Goal: Find specific page/section: Find specific page/section

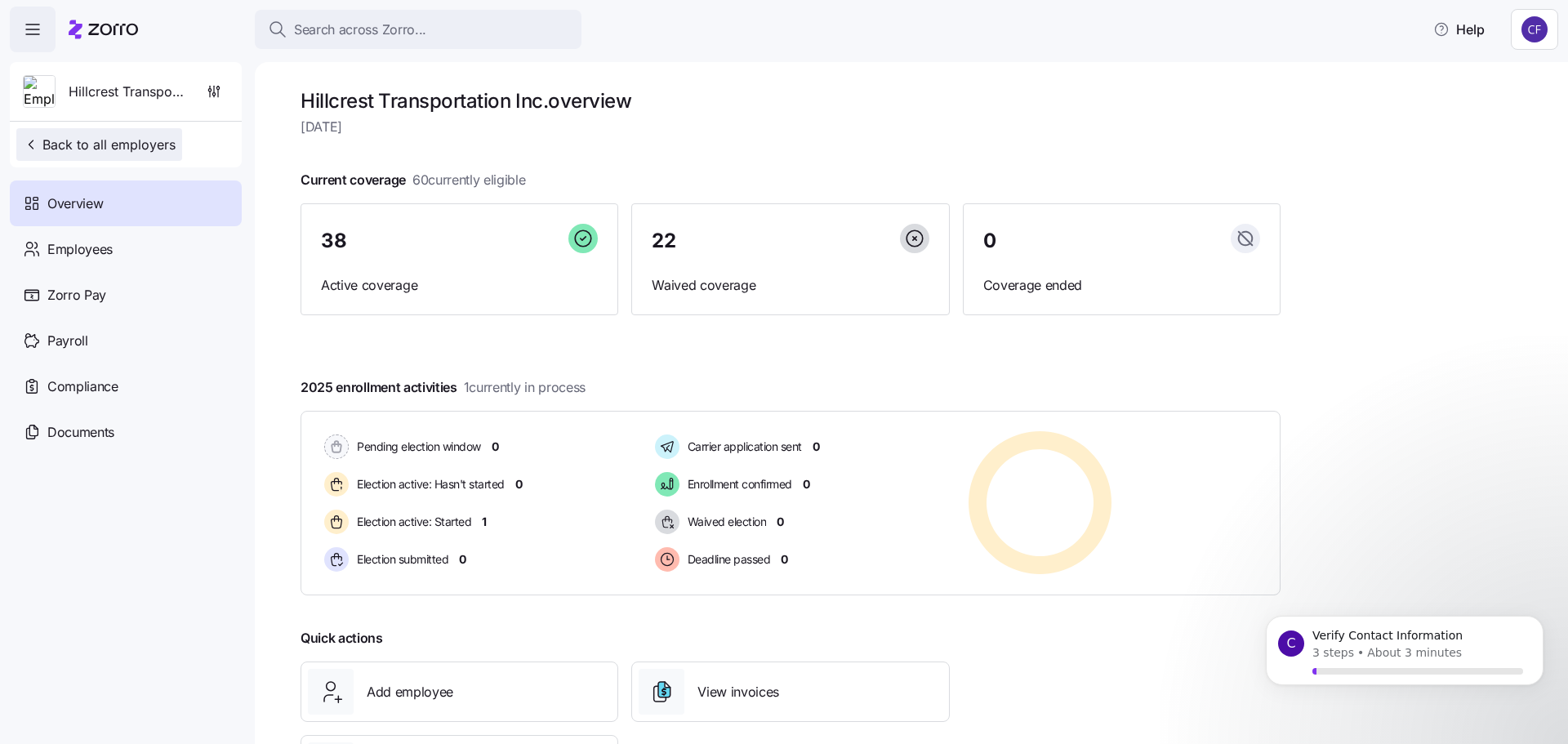
click at [89, 150] on span "Back to all employers" at bounding box center [99, 144] width 153 height 19
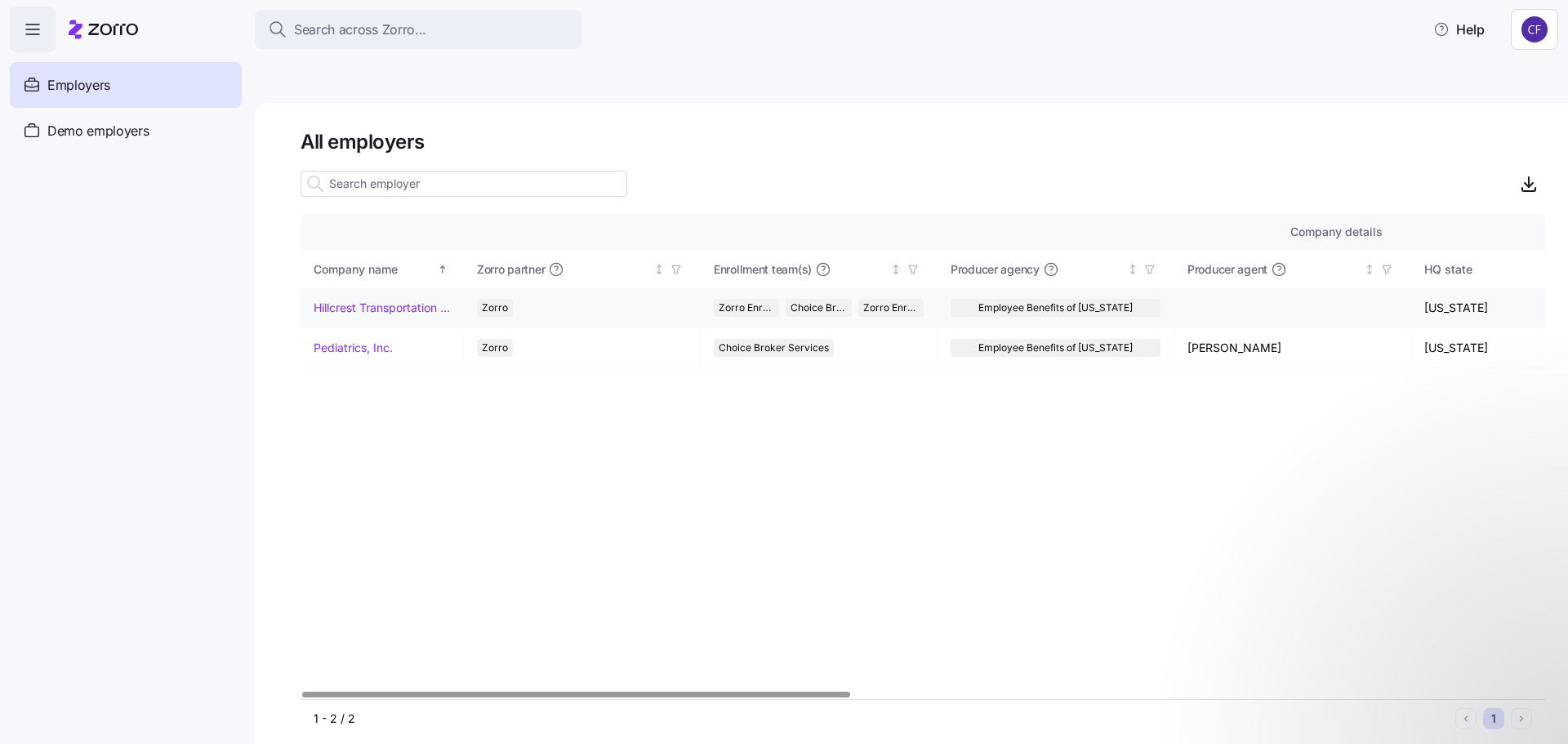
click at [364, 305] on td "Hillcrest Transportation Inc." at bounding box center [382, 309] width 163 height 40
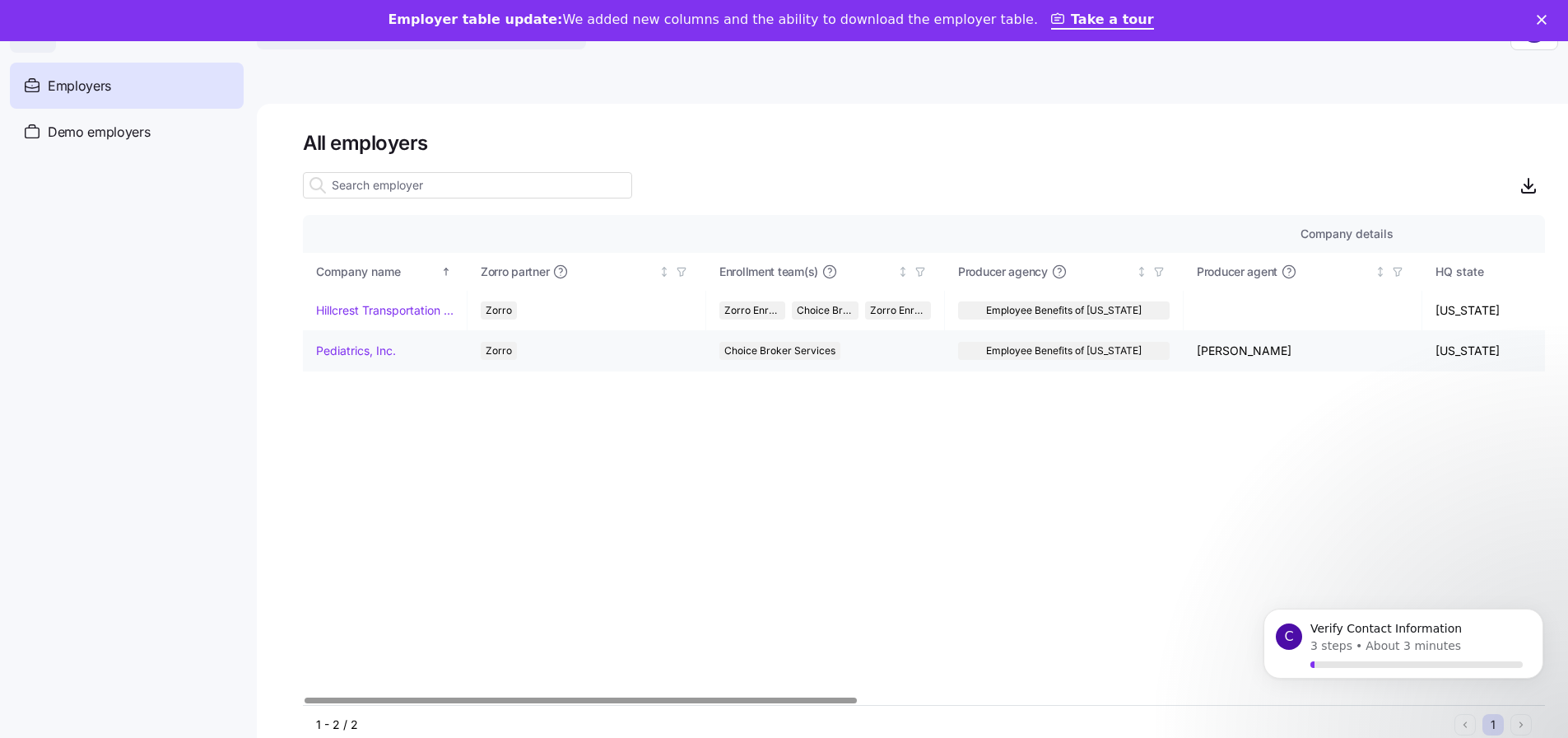
click at [357, 352] on link "Pediatrics, Inc." at bounding box center [356, 350] width 80 height 16
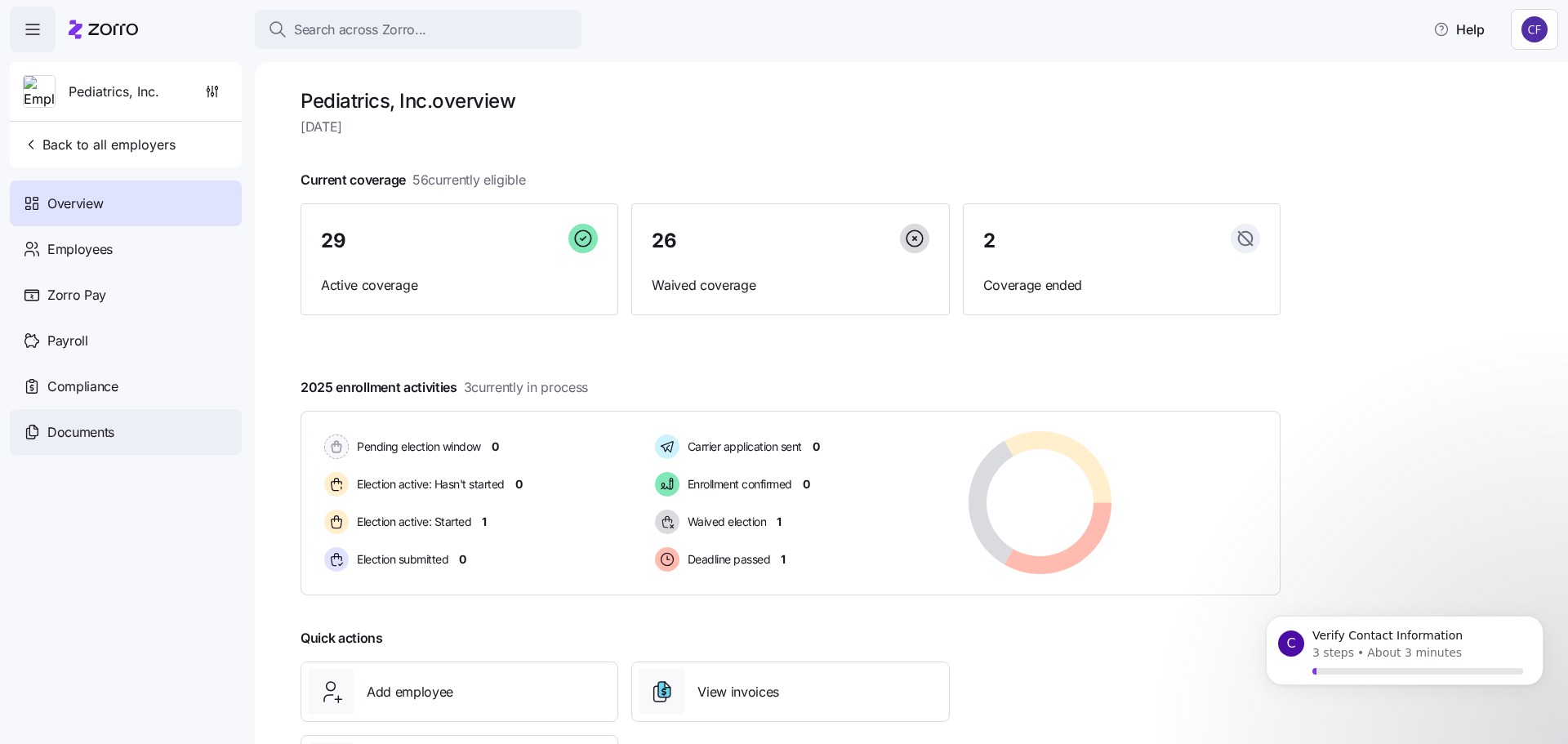
click at [105, 427] on span "Documents" at bounding box center [81, 432] width 67 height 20
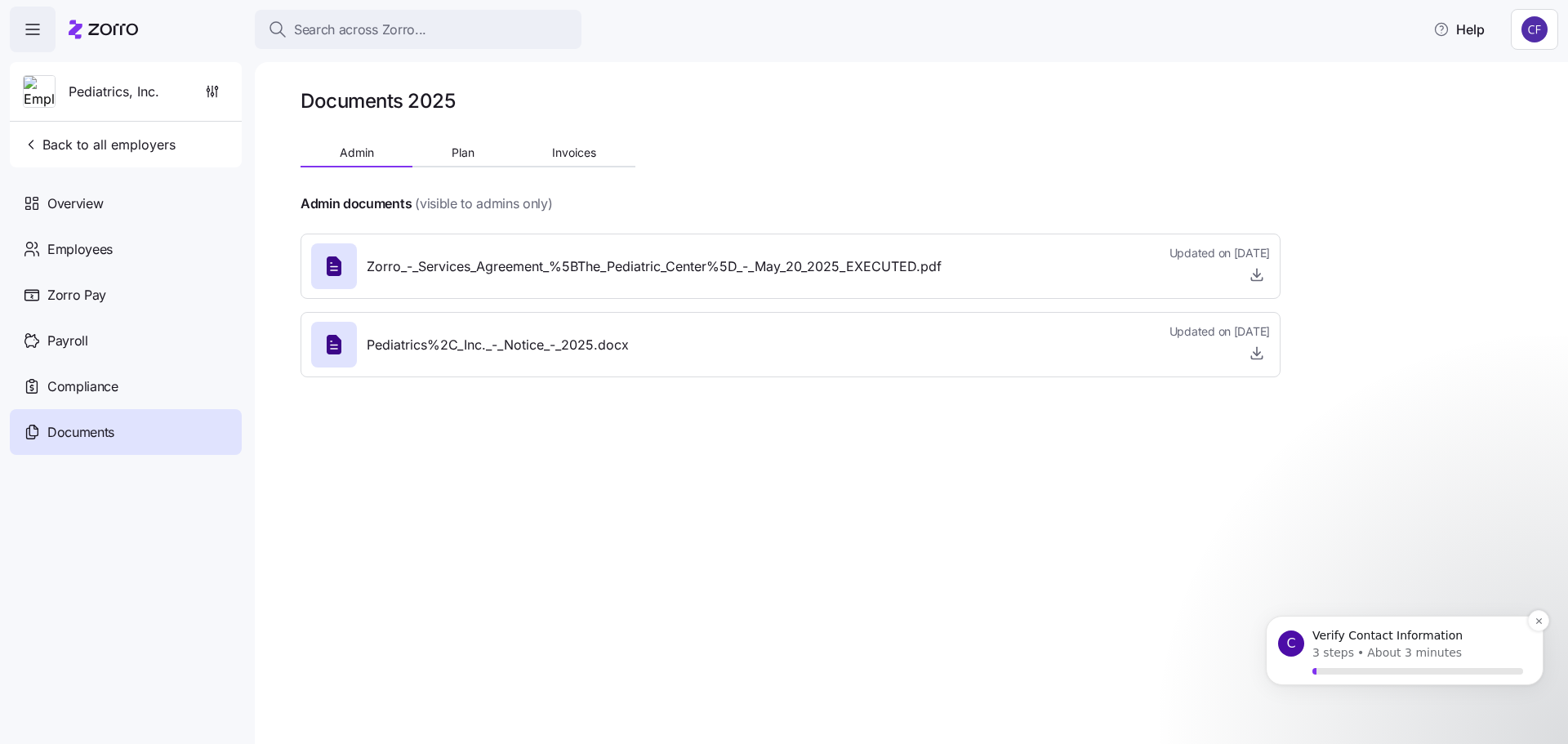
click at [1402, 650] on p "About 3 minutes" at bounding box center [1414, 653] width 95 height 17
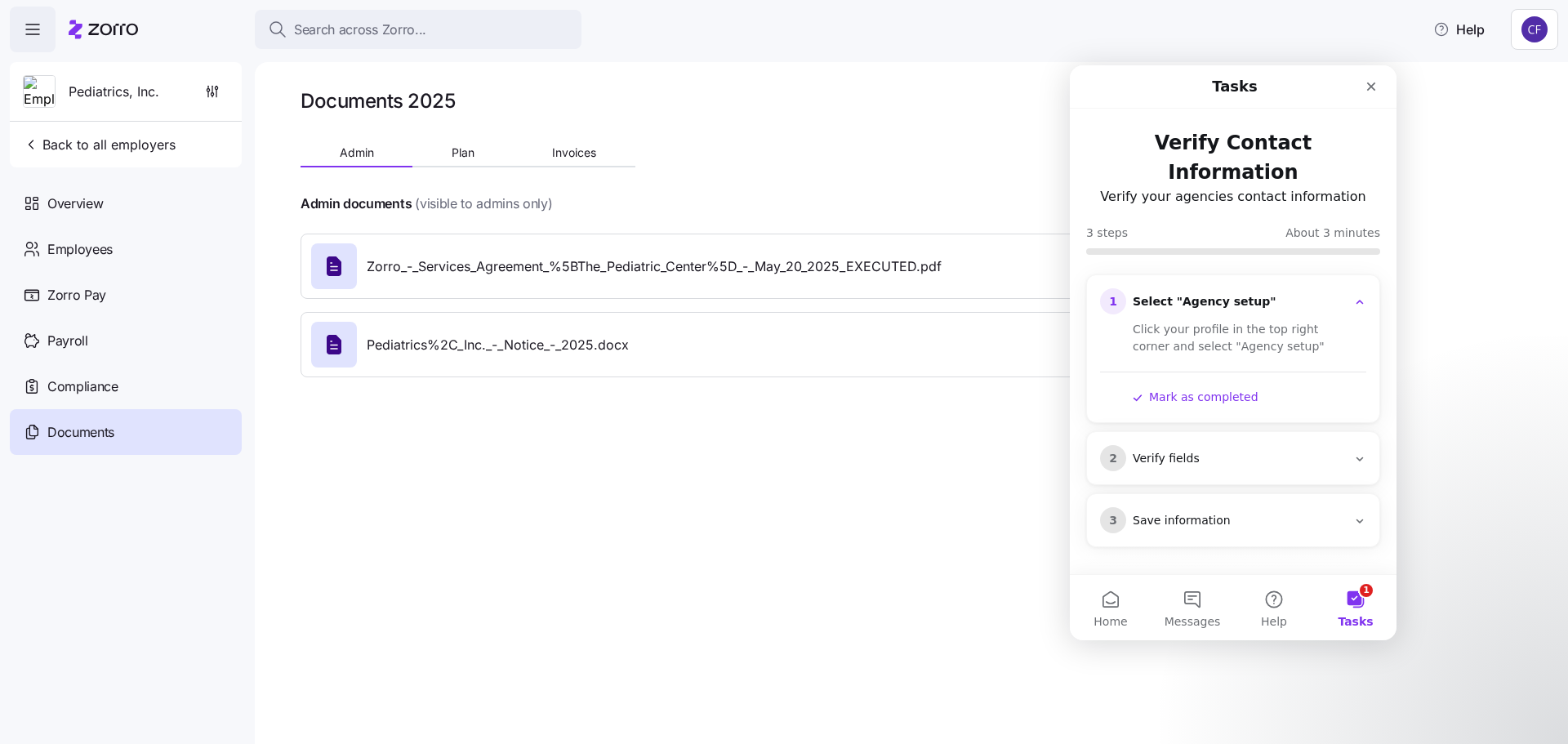
click at [1190, 446] on div "2 Verify fields" at bounding box center [1233, 458] width 266 height 26
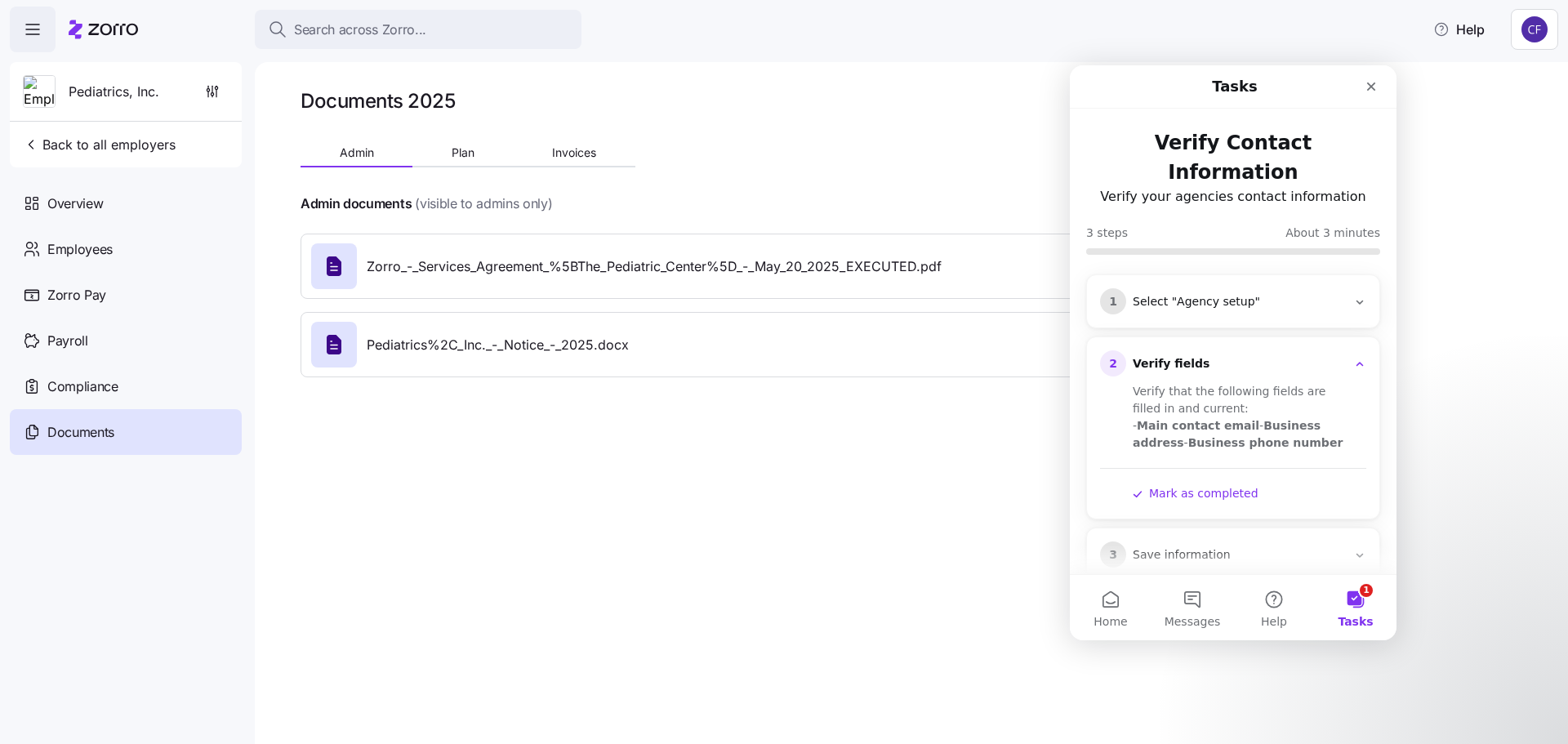
scroll to position [3, 0]
click at [929, 462] on div "Documents 2025 Admin Plan Invoices Admin documents (visible to admins only) Zor…" at bounding box center [911, 403] width 1313 height 682
click at [1376, 88] on icon "Close" at bounding box center [1371, 87] width 13 height 13
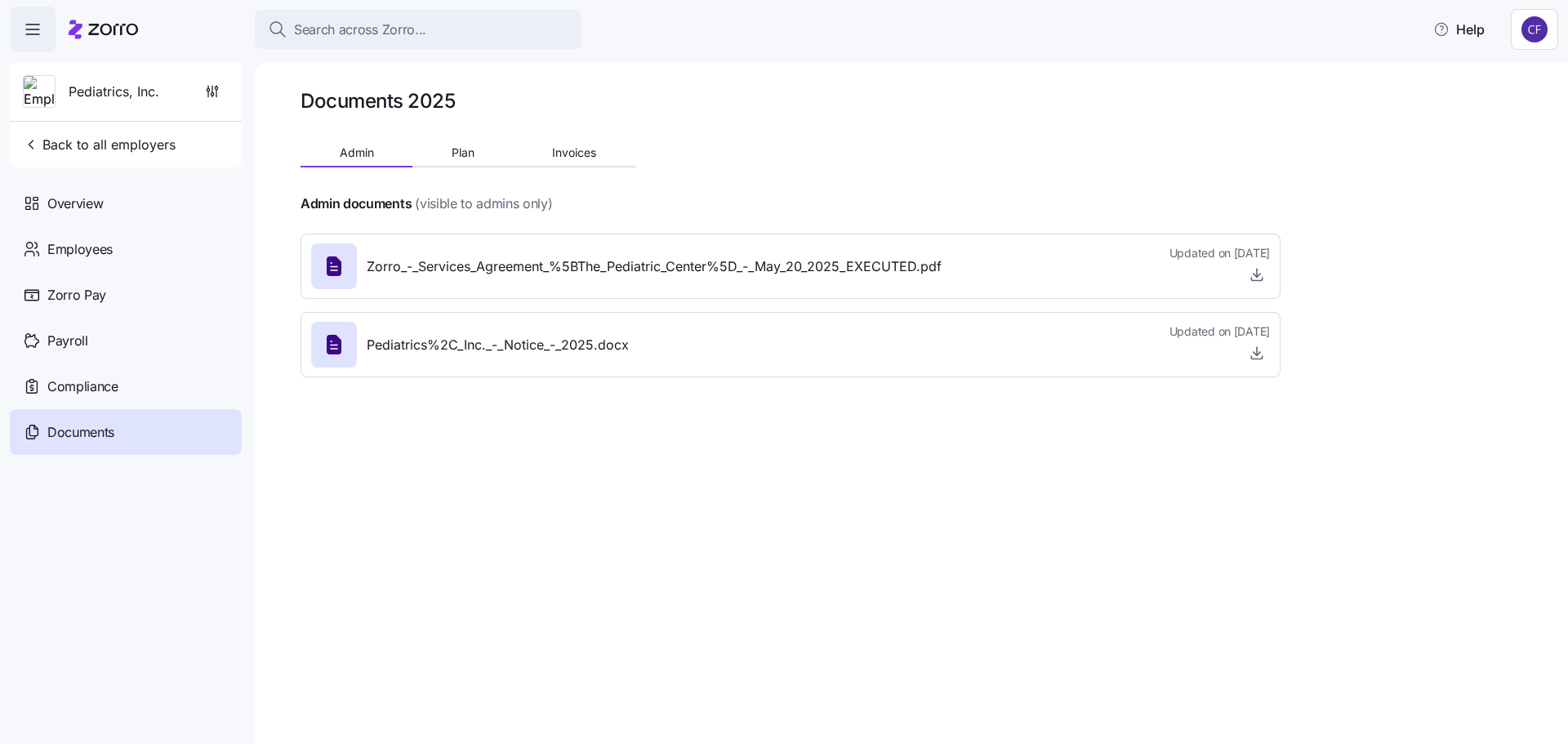
scroll to position [0, 0]
click at [87, 214] on span "Overview" at bounding box center [75, 203] width 55 height 20
